Goal: Task Accomplishment & Management: Manage account settings

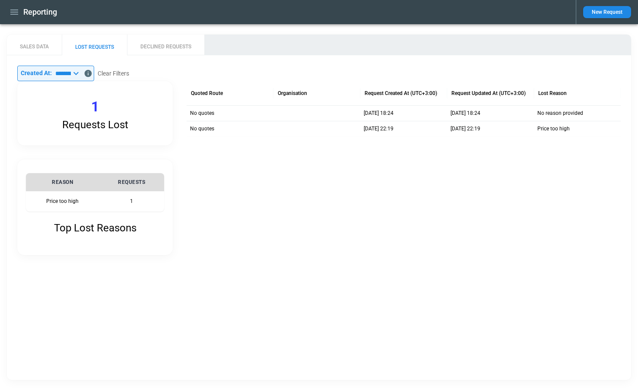
click at [12, 13] on icon "button" at bounding box center [14, 12] width 10 height 10
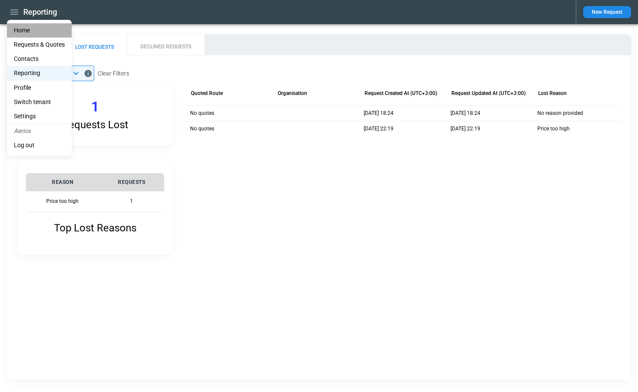
click at [18, 29] on li "Home" at bounding box center [39, 30] width 65 height 14
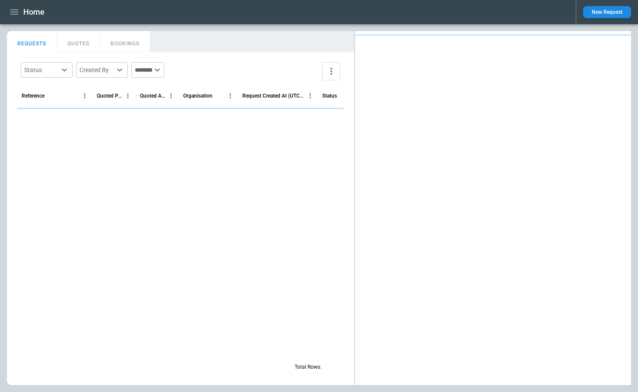
click at [607, 13] on button "New Request" at bounding box center [607, 12] width 48 height 12
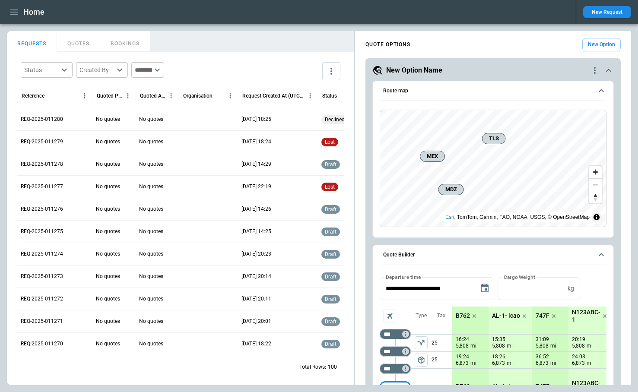
click at [591, 15] on button "New Request" at bounding box center [607, 12] width 48 height 12
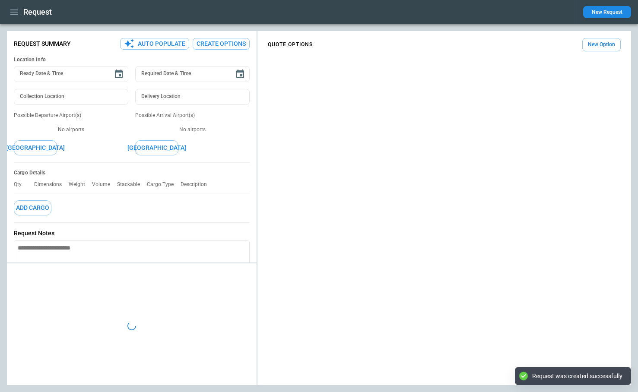
type textarea "*"
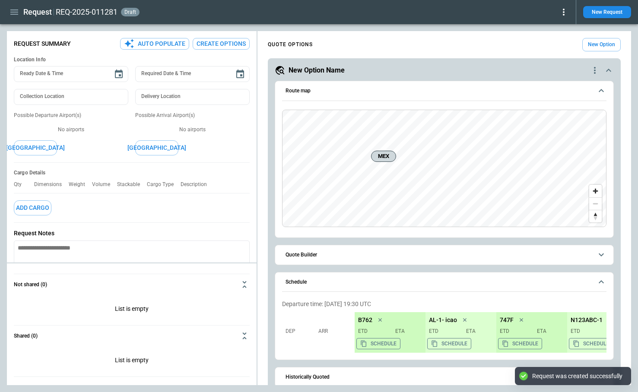
click at [563, 12] on icon at bounding box center [564, 12] width 2 height 7
click at [553, 37] on button "Lost" at bounding box center [553, 39] width 29 height 13
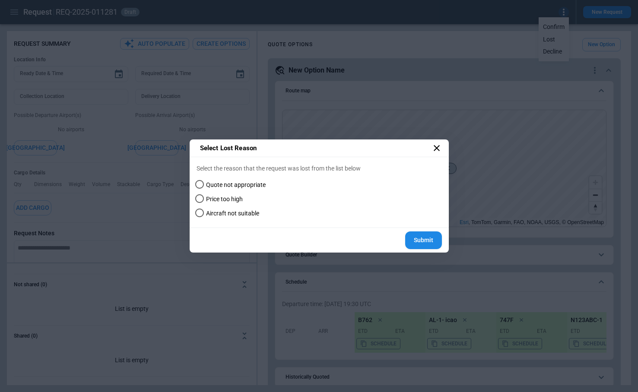
click at [438, 146] on icon at bounding box center [436, 148] width 10 height 10
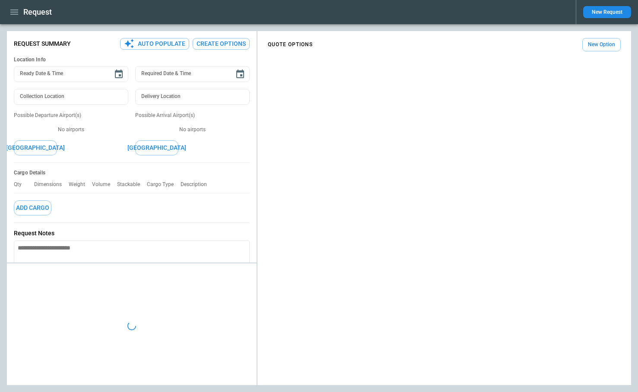
type textarea "*"
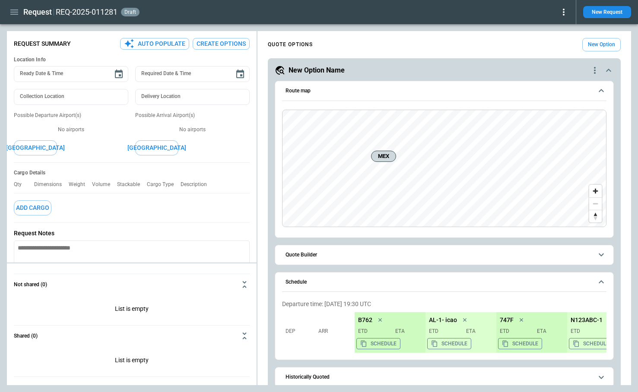
click at [562, 14] on icon at bounding box center [563, 12] width 10 height 10
click at [550, 44] on button "Lost" at bounding box center [553, 39] width 29 height 13
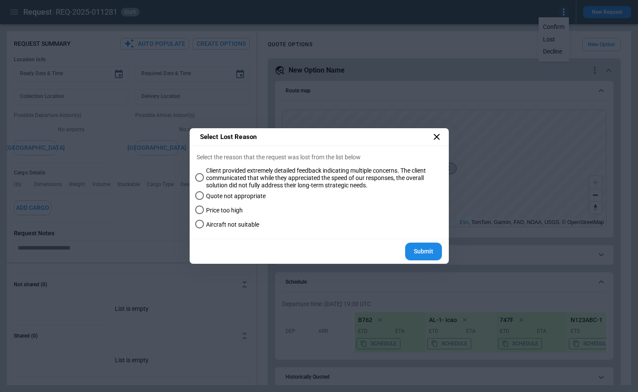
click at [433, 139] on icon at bounding box center [436, 137] width 10 height 10
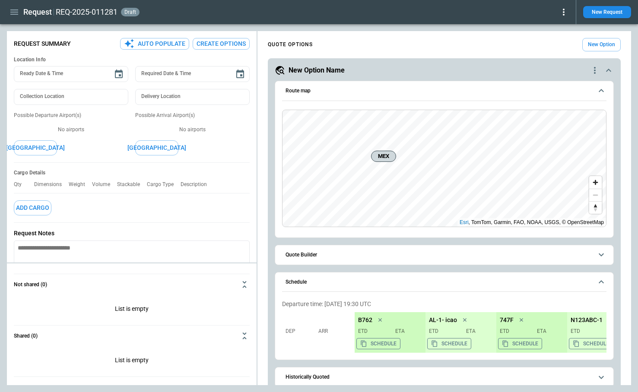
click at [563, 13] on icon at bounding box center [563, 12] width 10 height 10
click at [549, 38] on button "Lost" at bounding box center [553, 39] width 29 height 13
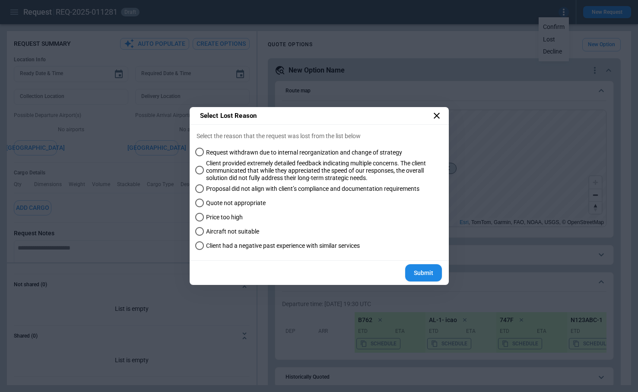
click at [436, 115] on icon at bounding box center [437, 116] width 6 height 6
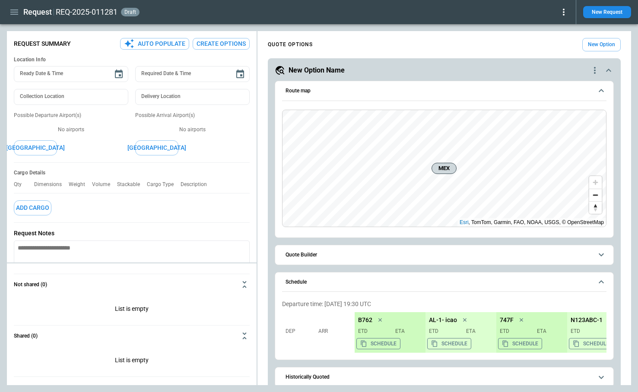
click at [564, 13] on icon at bounding box center [563, 12] width 10 height 10
click at [552, 40] on button "Lost" at bounding box center [553, 39] width 29 height 13
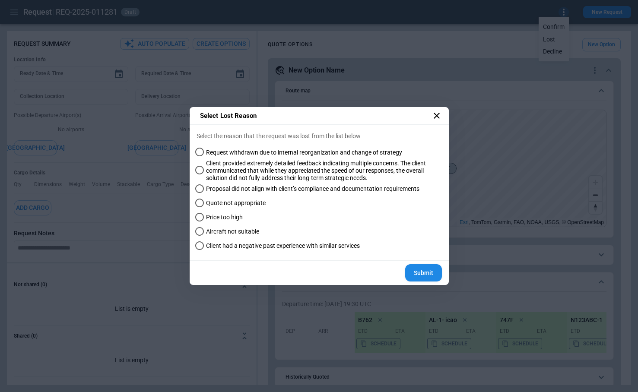
click at [218, 153] on span "Request withdrawn due to internal reorganization and change of strategy" at bounding box center [304, 152] width 196 height 7
click at [422, 276] on button "Submit" at bounding box center [423, 273] width 37 height 18
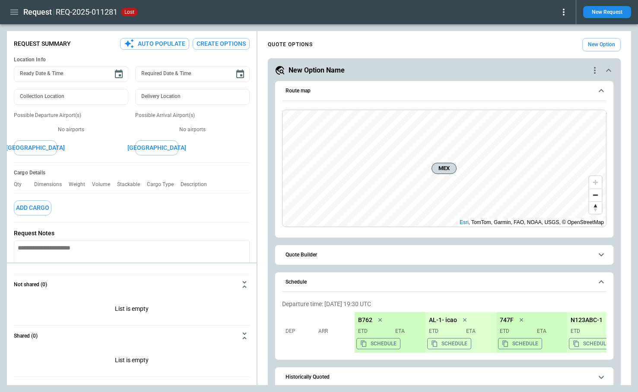
click at [562, 16] on icon at bounding box center [563, 12] width 10 height 10
click at [549, 29] on button "Reopen" at bounding box center [554, 27] width 28 height 13
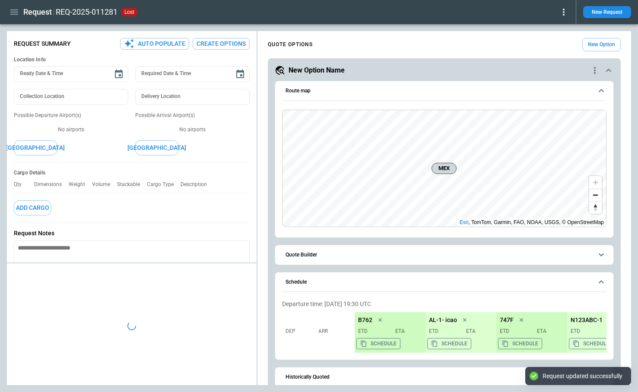
click at [565, 15] on icon at bounding box center [563, 12] width 10 height 10
type textarea "*"
click at [551, 43] on button "Lost" at bounding box center [553, 39] width 29 height 13
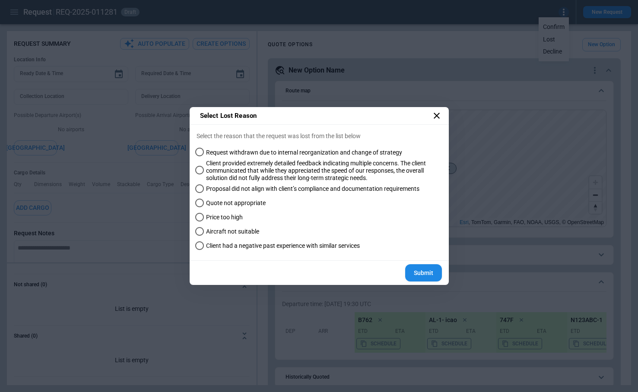
click at [278, 314] on div "Select Lost Reason Select the reason that the request was lost from the list be…" at bounding box center [319, 196] width 638 height 392
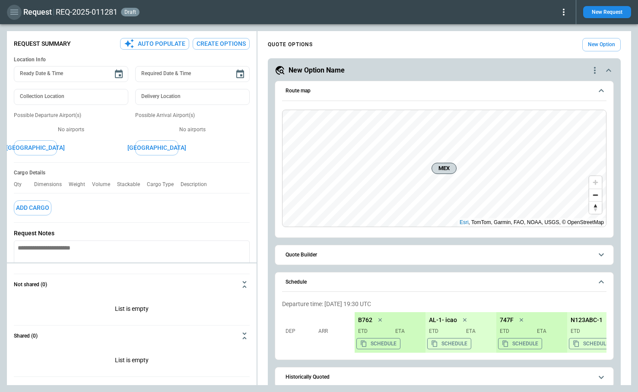
click at [13, 12] on icon "button" at bounding box center [14, 12] width 8 height 5
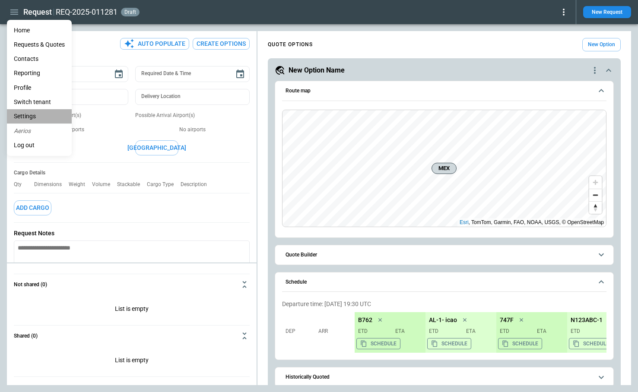
click at [37, 115] on li "Settings" at bounding box center [39, 116] width 65 height 14
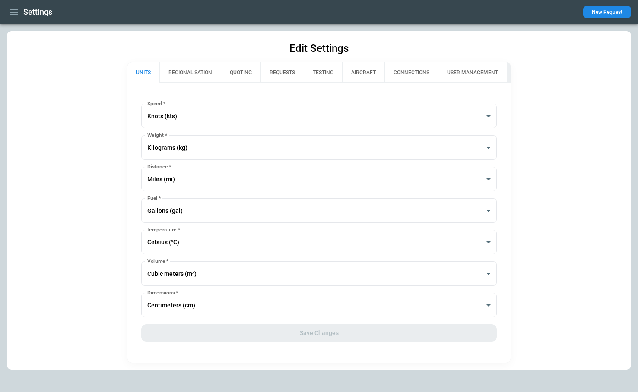
click at [247, 76] on button "QUOTING" at bounding box center [241, 72] width 40 height 21
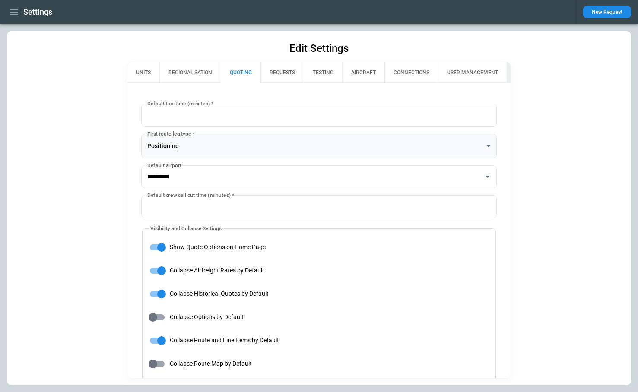
type input "**********"
click at [291, 71] on button "REQUESTS" at bounding box center [281, 72] width 43 height 21
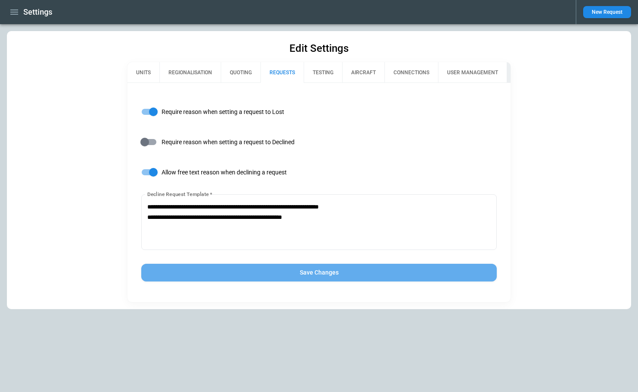
click at [252, 271] on button "Save Changes" at bounding box center [318, 273] width 355 height 18
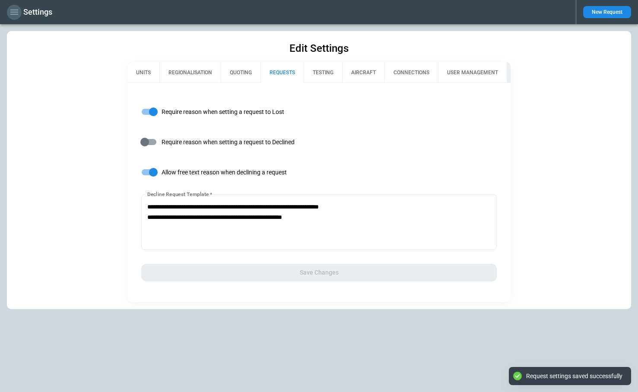
click at [10, 13] on icon "button" at bounding box center [14, 12] width 10 height 10
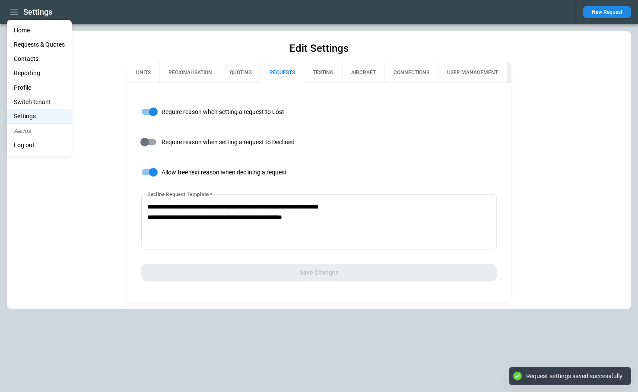
click at [23, 28] on li "Home" at bounding box center [39, 30] width 65 height 14
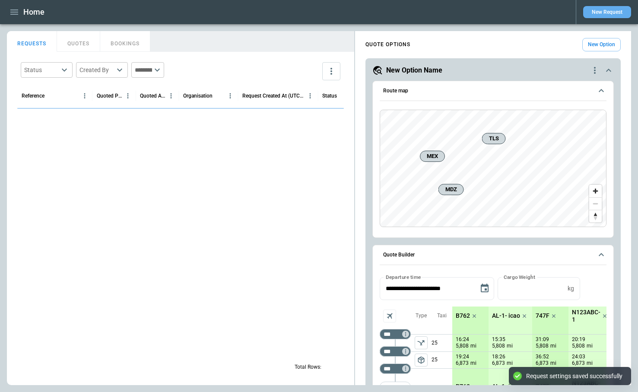
click at [600, 13] on button "New Request" at bounding box center [607, 12] width 48 height 12
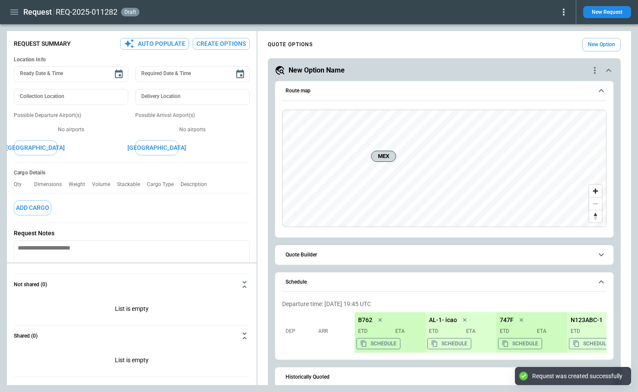
click at [565, 17] on icon at bounding box center [563, 12] width 10 height 10
click at [549, 43] on button "Lost" at bounding box center [553, 39] width 29 height 13
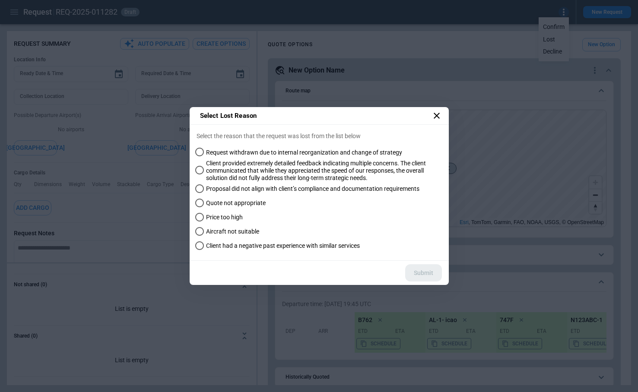
click at [420, 273] on div "Submit" at bounding box center [318, 273] width 256 height 25
click at [434, 114] on icon at bounding box center [436, 116] width 10 height 10
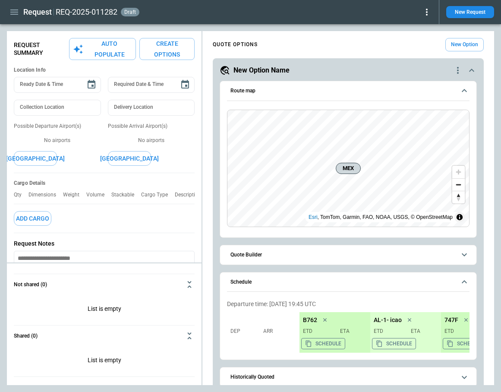
click at [427, 13] on icon at bounding box center [427, 12] width 10 height 10
click at [419, 41] on button "Lost" at bounding box center [417, 39] width 29 height 13
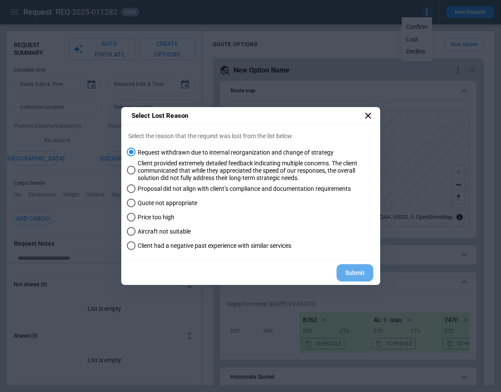
click at [357, 273] on button "Submit" at bounding box center [355, 273] width 37 height 18
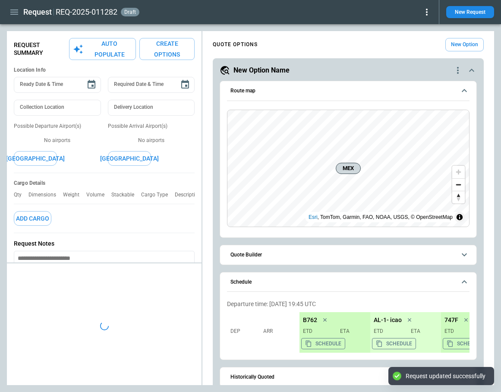
click at [425, 13] on icon at bounding box center [427, 12] width 10 height 10
click at [417, 41] on button "Lost" at bounding box center [417, 39] width 29 height 13
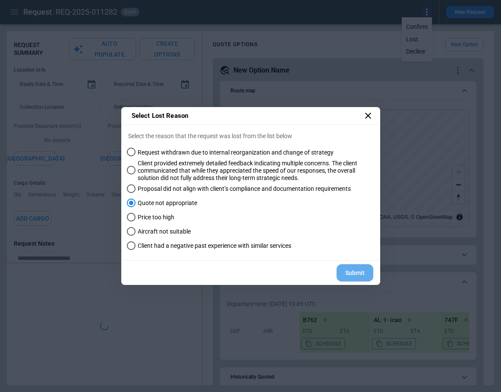
click at [353, 277] on button "Submit" at bounding box center [355, 273] width 37 height 18
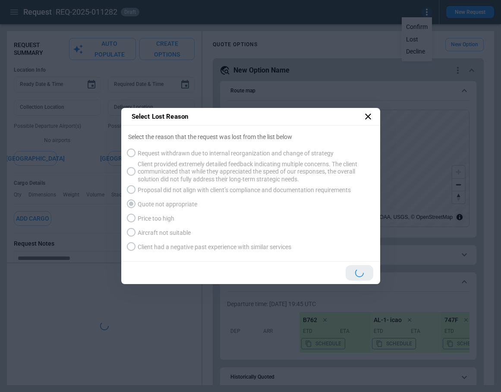
click at [132, 219] on label "Price too high" at bounding box center [245, 219] width 243 height 14
click at [148, 246] on span "Client had a negative past experience with similar services" at bounding box center [215, 247] width 154 height 7
click at [363, 273] on div at bounding box center [249, 273] width 256 height 22
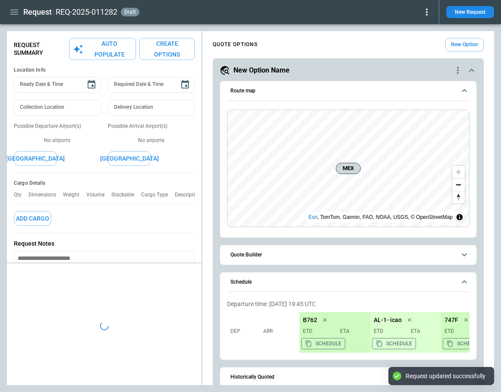
click at [424, 15] on icon at bounding box center [427, 12] width 10 height 10
click at [361, 31] on div at bounding box center [250, 196] width 501 height 392
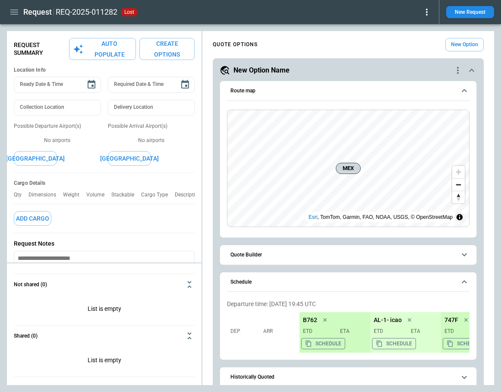
click at [426, 10] on icon at bounding box center [427, 12] width 10 height 10
click at [419, 26] on button "Reopen" at bounding box center [418, 27] width 28 height 13
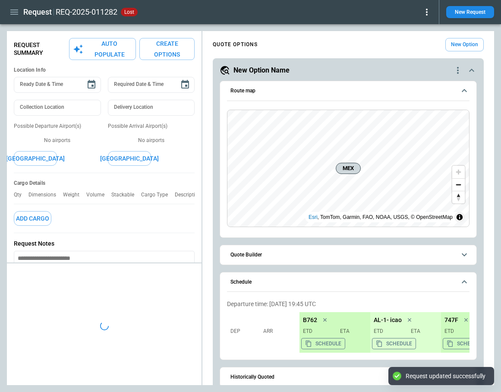
click at [429, 14] on icon at bounding box center [427, 12] width 10 height 10
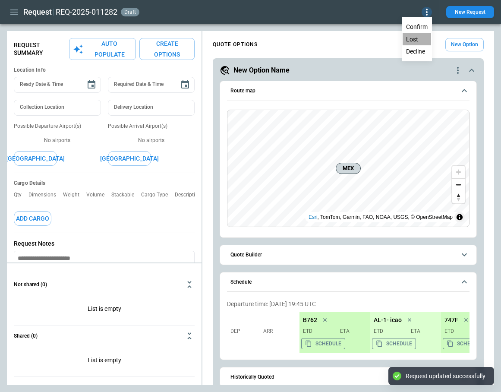
click at [420, 39] on button "Lost" at bounding box center [417, 39] width 29 height 13
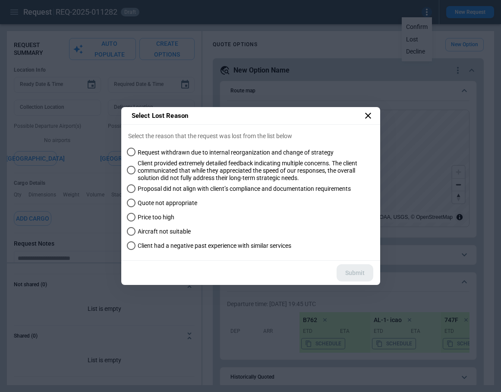
click at [148, 217] on span "Price too high" at bounding box center [156, 217] width 37 height 7
click at [365, 273] on button "Submit" at bounding box center [355, 273] width 37 height 18
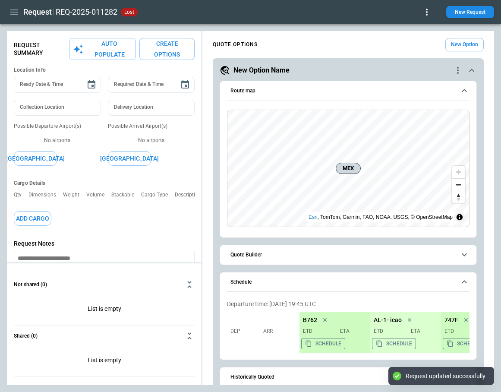
scroll to position [79, 0]
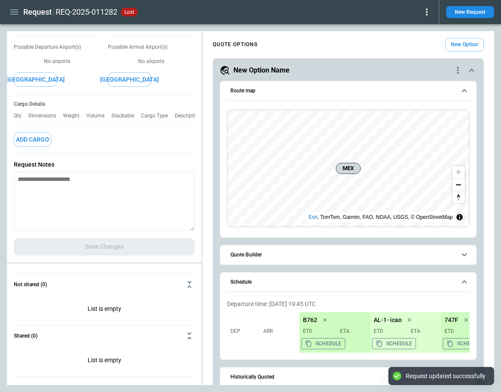
type textarea "*"
click at [77, 210] on textarea at bounding box center [104, 201] width 181 height 59
type textarea "*"
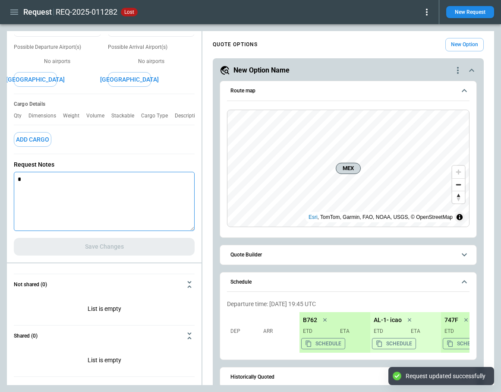
type textarea "*"
type textarea "**"
type textarea "*"
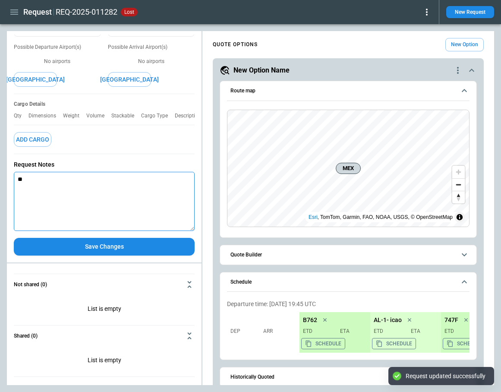
type textarea "***"
type textarea "*"
type textarea "****"
type textarea "*"
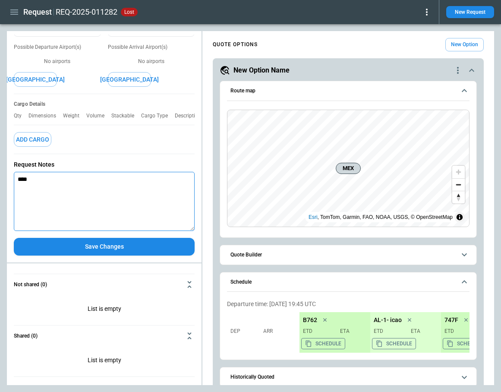
type textarea "****"
click at [109, 247] on button "Save Changes" at bounding box center [104, 247] width 181 height 18
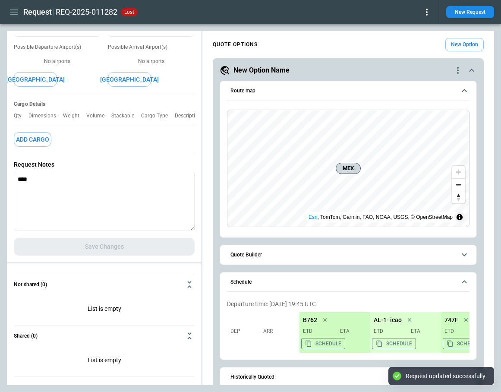
click at [431, 13] on icon at bounding box center [427, 12] width 10 height 10
click at [425, 28] on button "Reopen" at bounding box center [418, 27] width 28 height 13
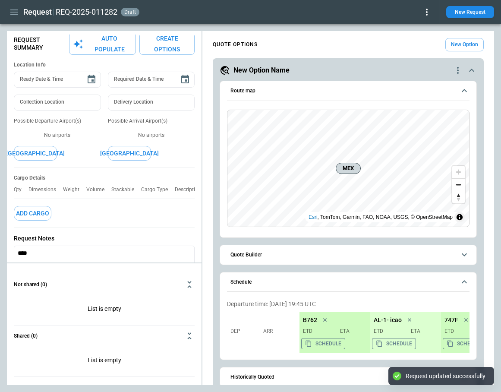
scroll to position [0, 0]
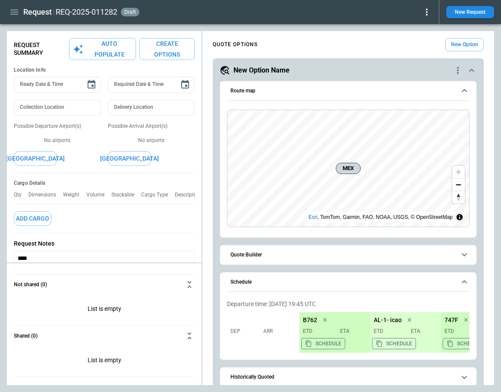
click at [113, 57] on button "Auto Populate" at bounding box center [102, 49] width 67 height 22
type textarea "*"
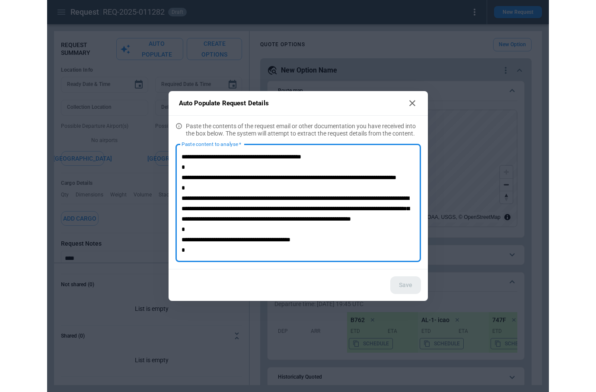
scroll to position [50, 0]
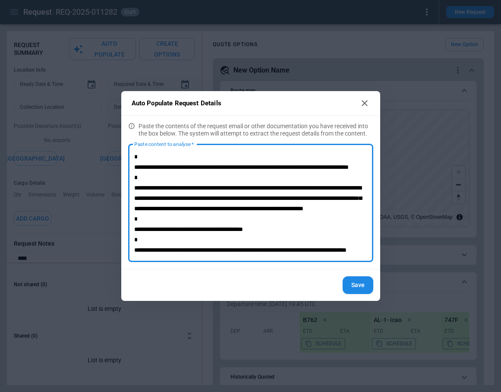
type textarea "**********"
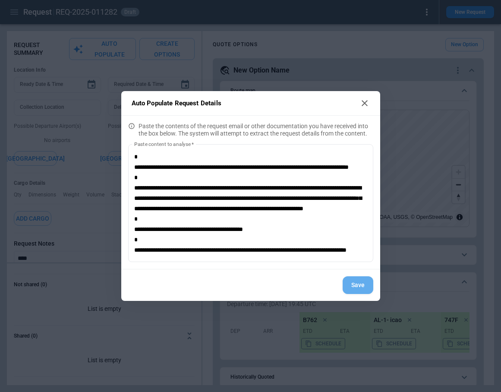
click at [358, 284] on button "Save" at bounding box center [358, 285] width 31 height 18
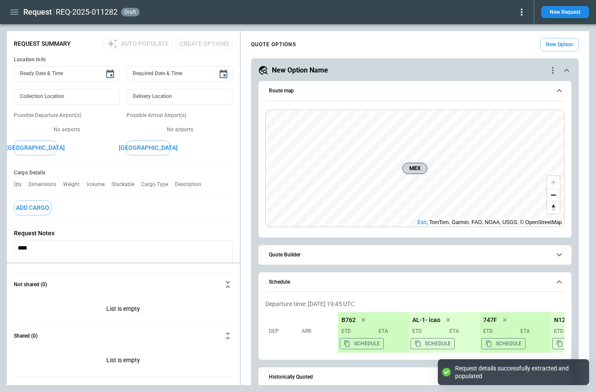
type textarea "*"
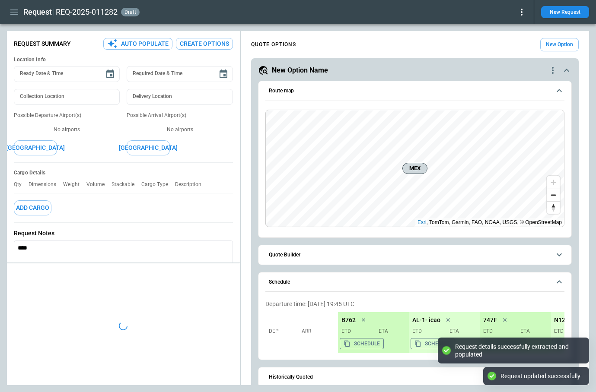
type input "**********"
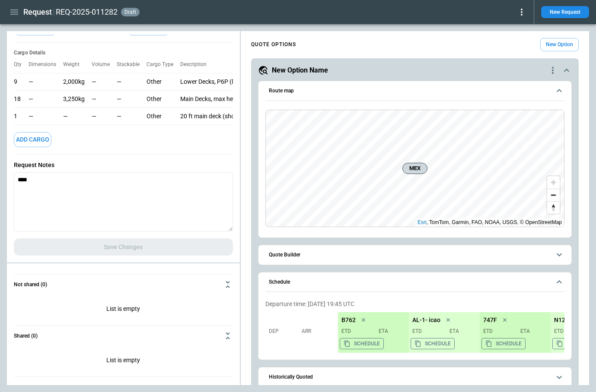
scroll to position [0, 0]
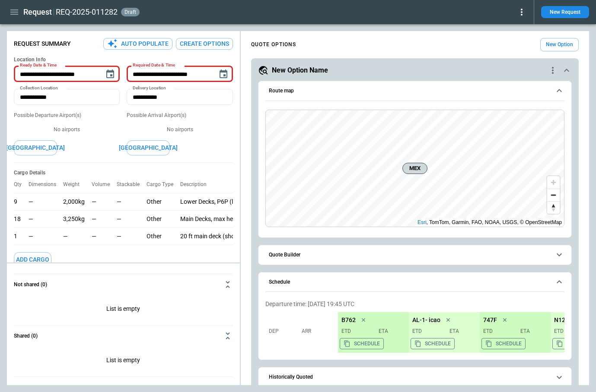
click at [519, 13] on icon at bounding box center [521, 12] width 10 height 10
click at [512, 36] on button "Lost" at bounding box center [511, 39] width 29 height 13
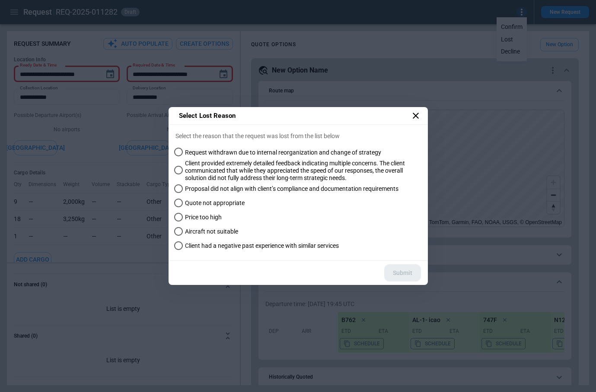
click at [213, 216] on span "Price too high" at bounding box center [203, 217] width 37 height 7
click at [412, 273] on button "Submit" at bounding box center [402, 273] width 37 height 18
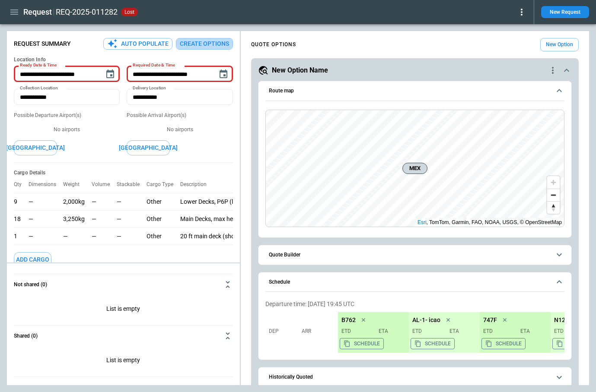
click at [211, 42] on button "Create Options" at bounding box center [204, 44] width 57 height 12
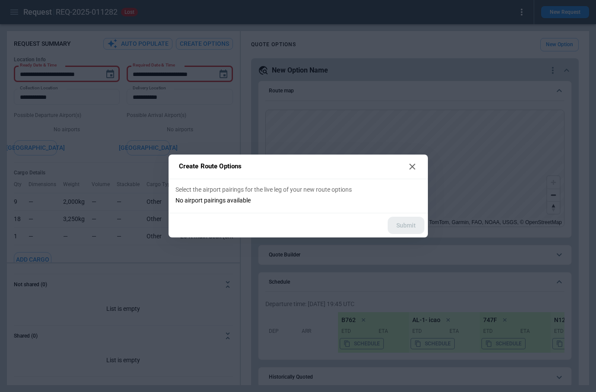
click at [412, 164] on icon at bounding box center [412, 167] width 10 height 10
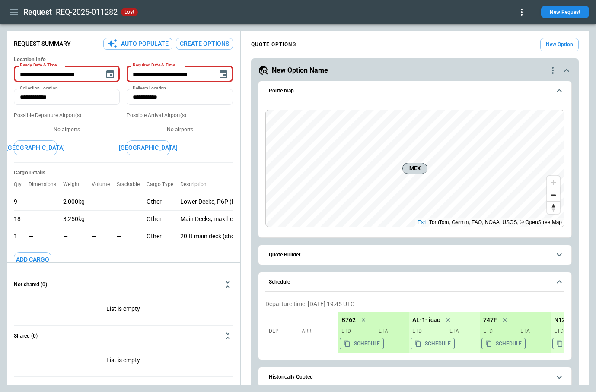
click at [524, 11] on icon at bounding box center [521, 12] width 10 height 10
click at [515, 27] on button "Reopen" at bounding box center [512, 27] width 28 height 13
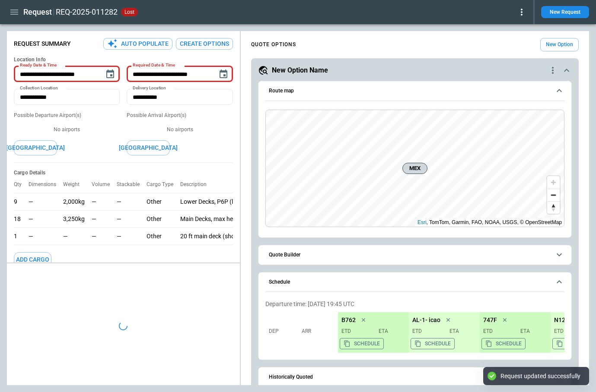
click at [524, 12] on icon at bounding box center [521, 12] width 10 height 10
click at [513, 39] on button "Lost" at bounding box center [511, 39] width 29 height 13
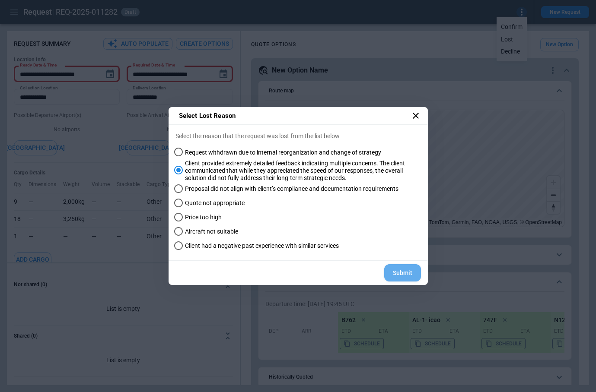
click at [414, 271] on button "Submit" at bounding box center [402, 273] width 37 height 18
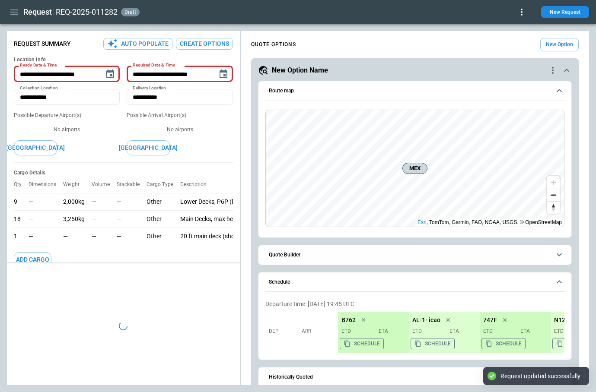
type textarea "*"
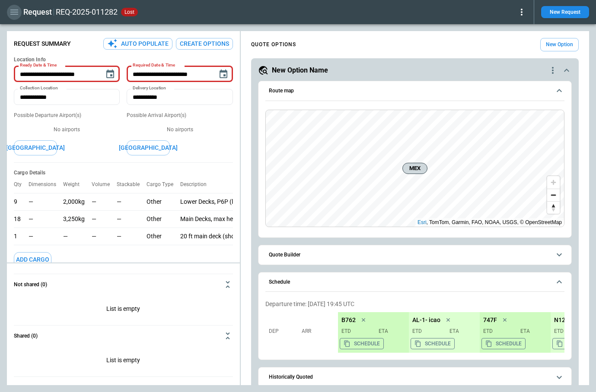
click at [13, 9] on icon "button" at bounding box center [14, 12] width 10 height 10
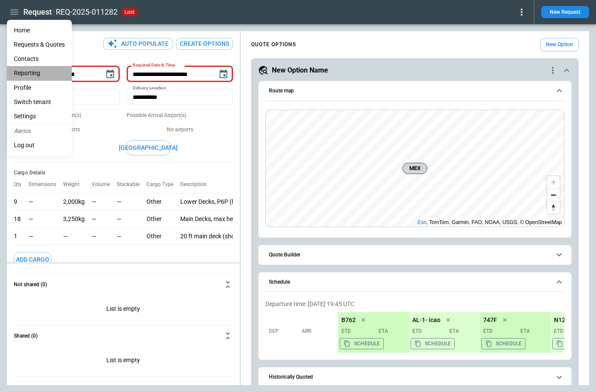
click at [29, 73] on li "Reporting" at bounding box center [39, 73] width 65 height 14
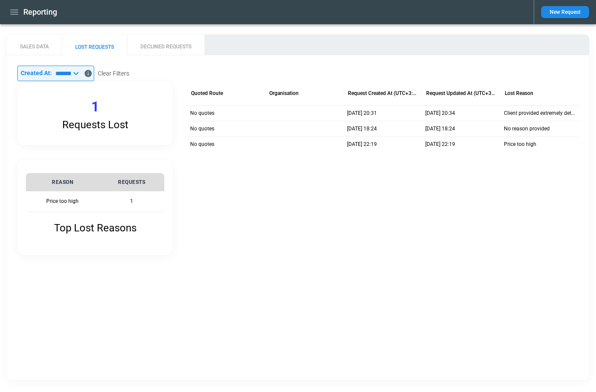
click at [14, 13] on icon "button" at bounding box center [14, 12] width 10 height 10
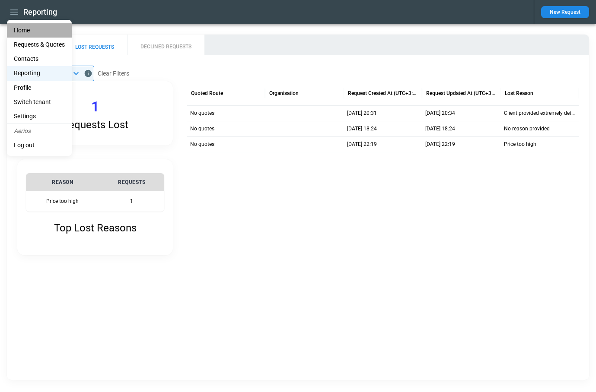
click at [17, 26] on li "Home" at bounding box center [39, 30] width 65 height 14
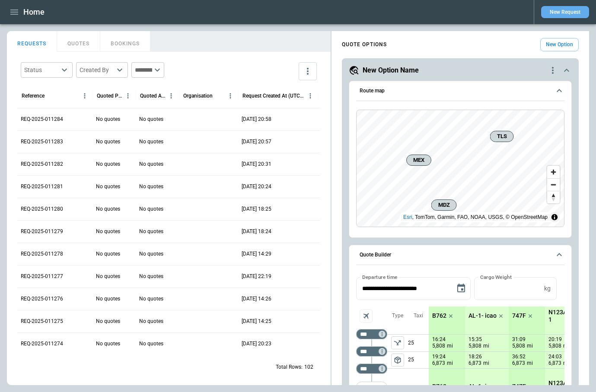
click at [552, 13] on button "New Request" at bounding box center [565, 12] width 48 height 12
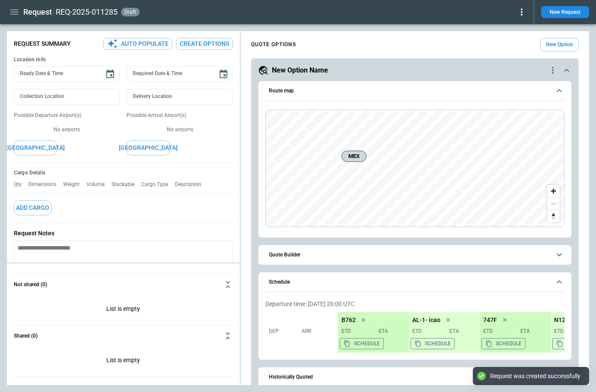
click at [523, 10] on icon at bounding box center [521, 12] width 10 height 10
click at [506, 38] on button "Lost" at bounding box center [511, 39] width 29 height 13
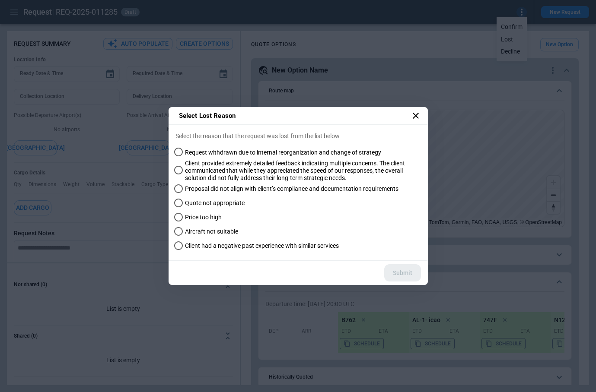
click at [419, 111] on icon at bounding box center [415, 116] width 10 height 10
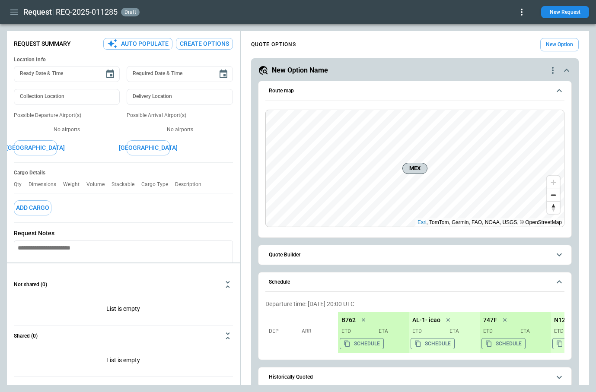
click at [519, 10] on icon at bounding box center [521, 12] width 10 height 10
click at [513, 53] on button "Decline" at bounding box center [511, 51] width 29 height 13
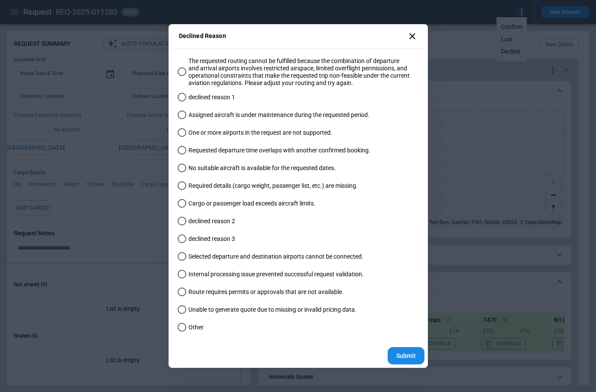
click at [475, 47] on div "Declined Reason The requested routing cannot be fulfilled because the combinati…" at bounding box center [298, 196] width 596 height 392
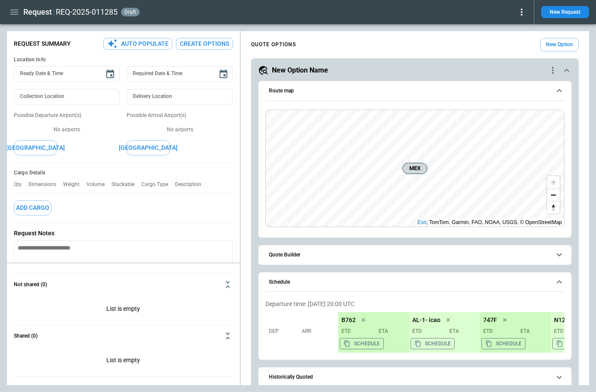
click at [521, 13] on icon at bounding box center [521, 12] width 10 height 10
click at [511, 40] on button "Lost" at bounding box center [511, 39] width 29 height 13
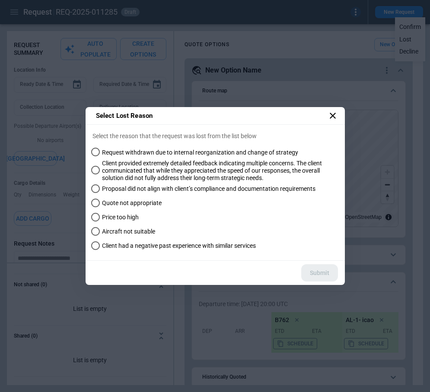
type textarea "*"
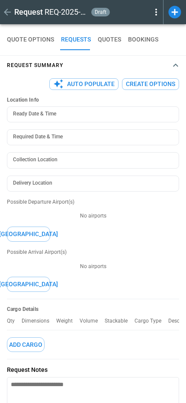
click at [155, 16] on icon at bounding box center [156, 12] width 10 height 10
click at [146, 54] on button "Decline" at bounding box center [146, 51] width 29 height 13
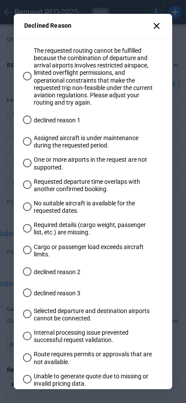
scroll to position [2, 0]
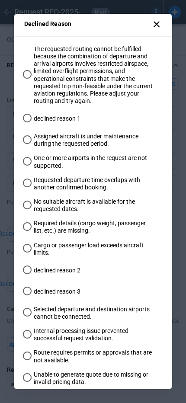
click at [154, 28] on icon at bounding box center [156, 24] width 10 height 10
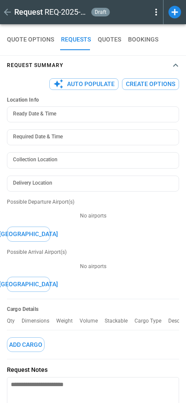
click at [155, 14] on icon at bounding box center [156, 12] width 2 height 7
click at [149, 41] on button "Lost" at bounding box center [146, 39] width 29 height 13
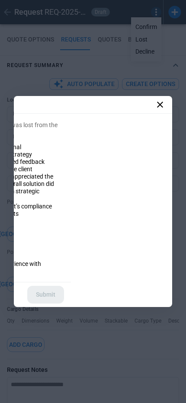
scroll to position [0, 0]
